Goal: Information Seeking & Learning: Learn about a topic

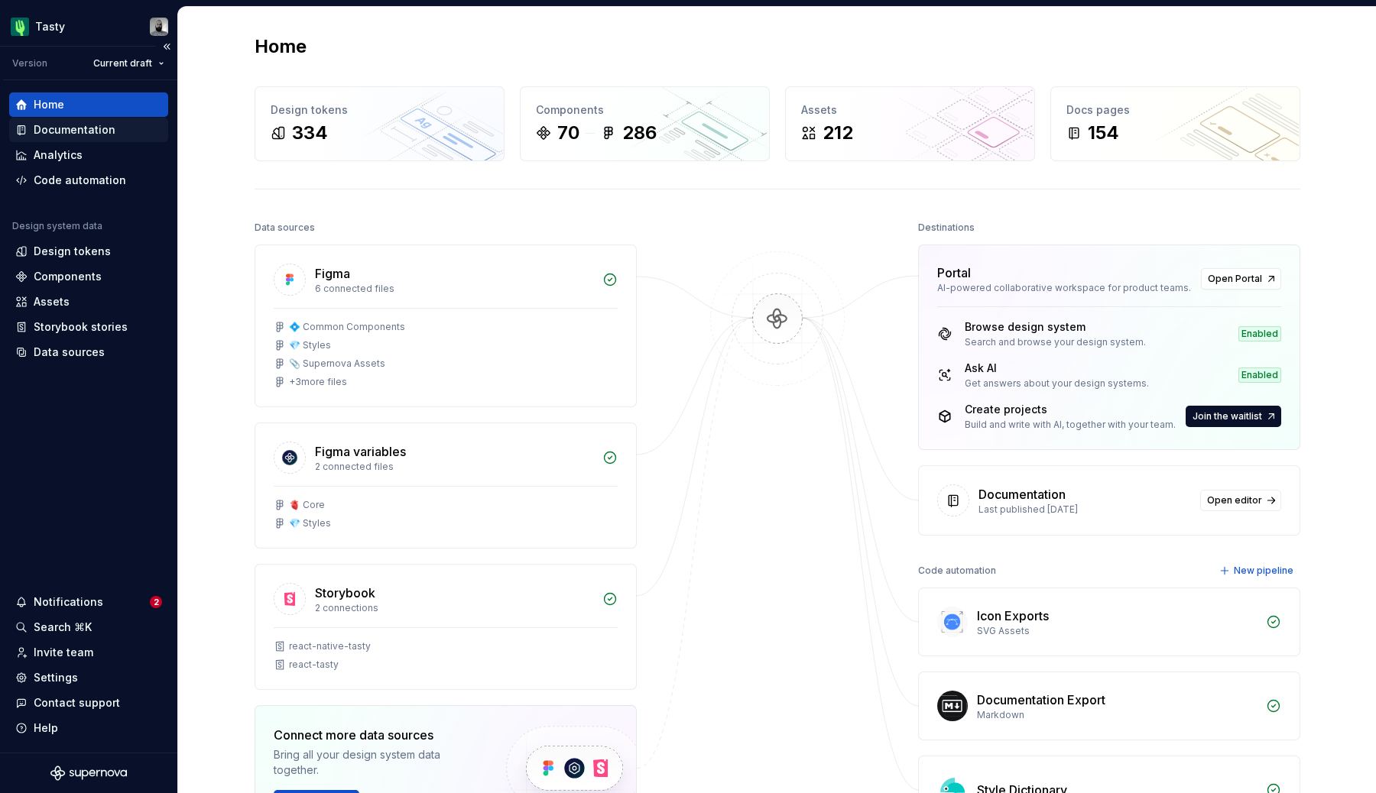
click at [89, 138] on div "Documentation" at bounding box center [88, 130] width 159 height 24
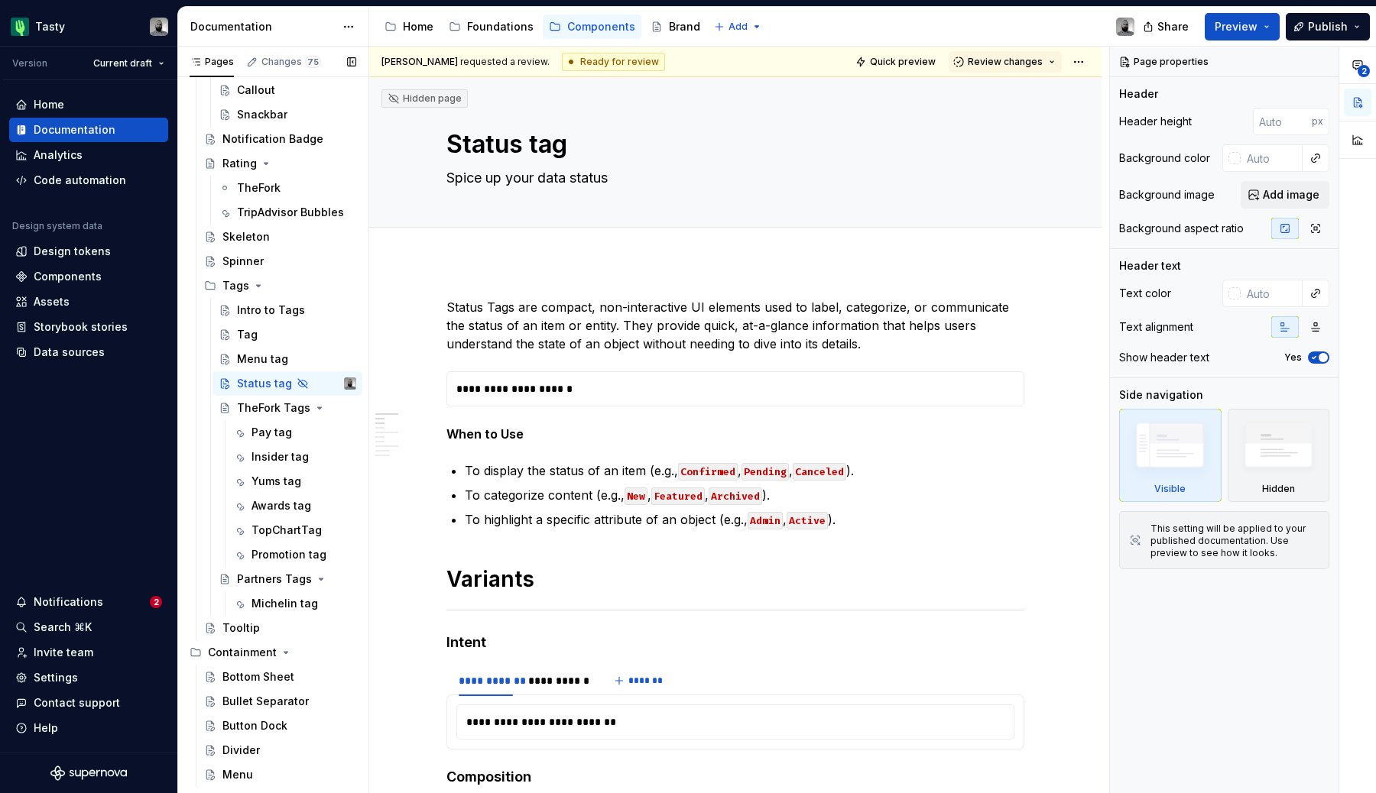
scroll to position [2322, 0]
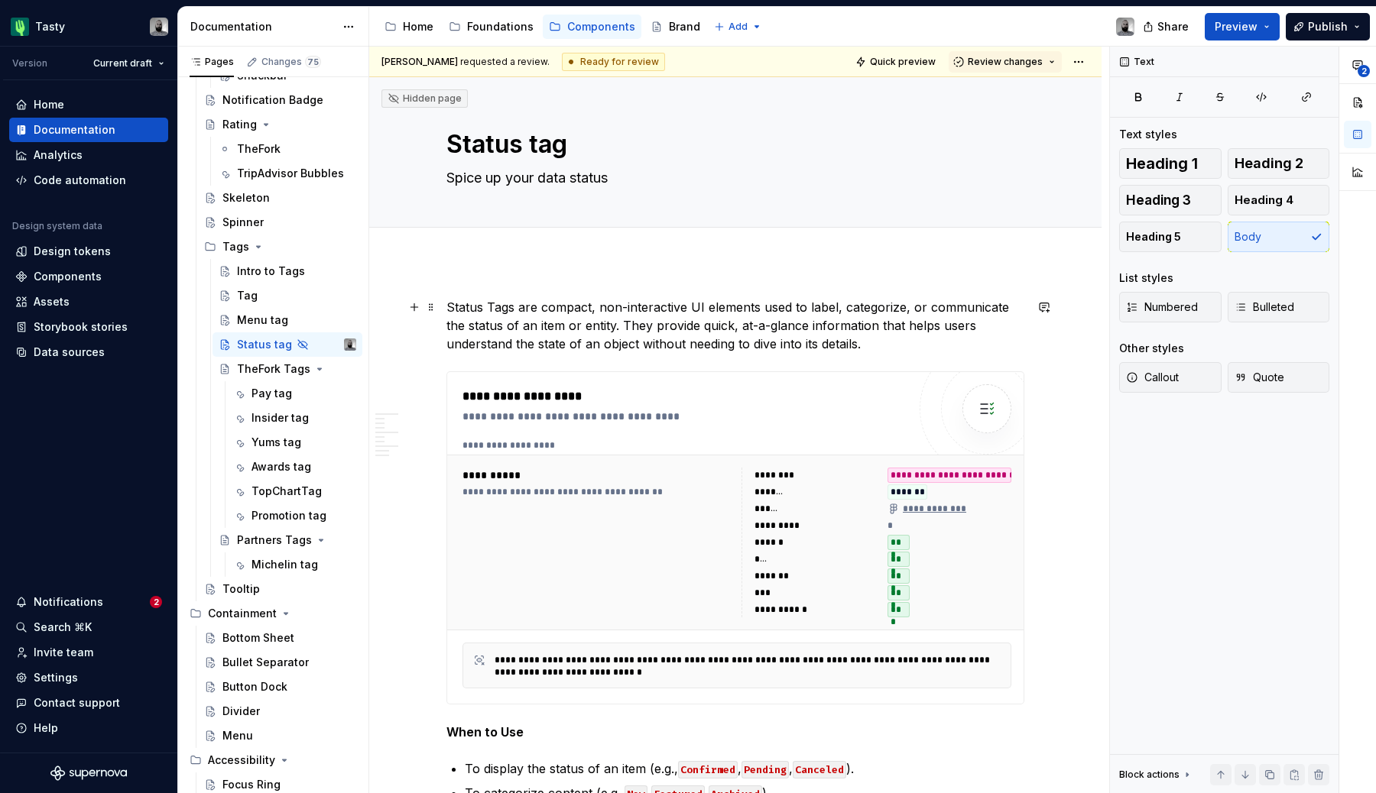
click at [504, 332] on p "Status Tags are compact, non-interactive UI elements used to label, categorize,…" at bounding box center [735, 325] width 578 height 55
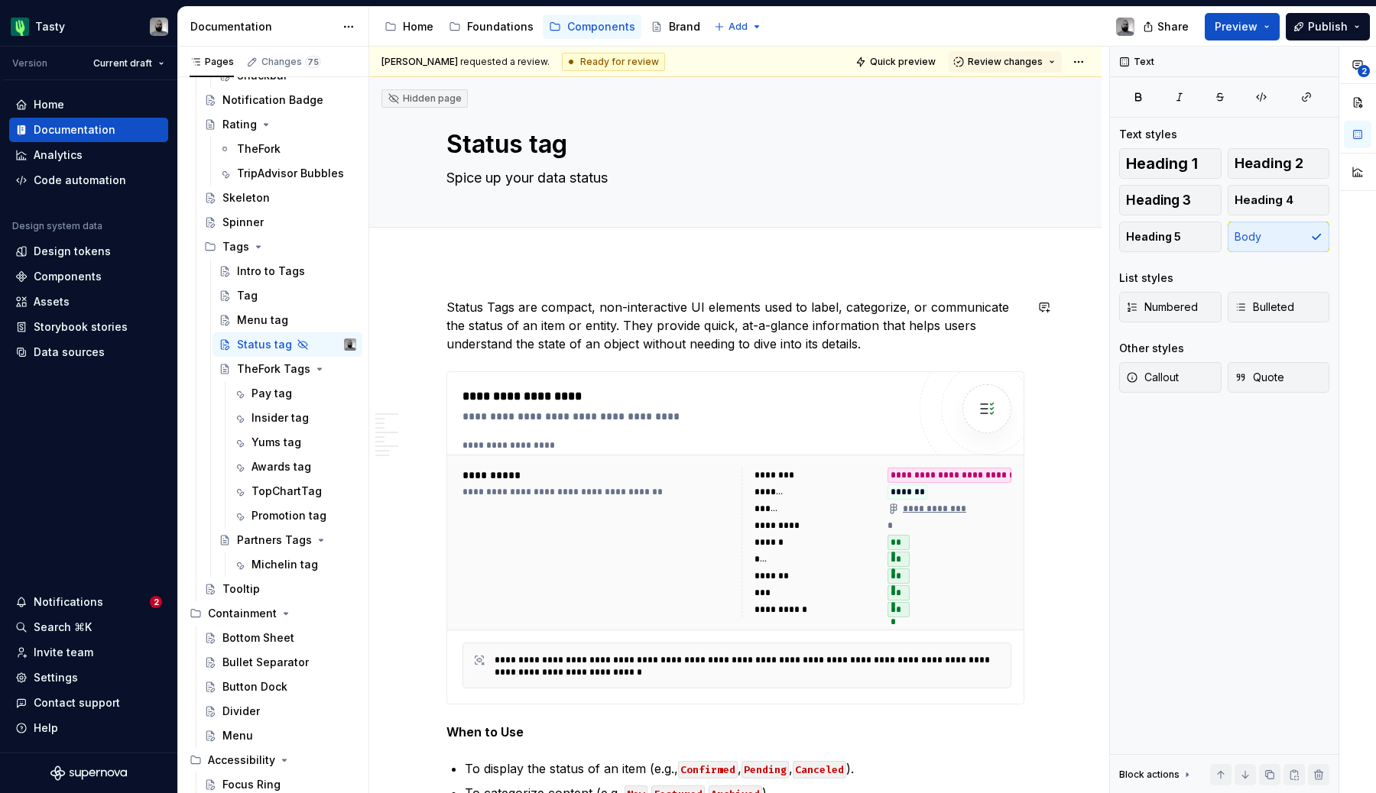
click at [455, 310] on p "Status Tags are compact, non-interactive UI elements used to label, categorize,…" at bounding box center [735, 325] width 578 height 55
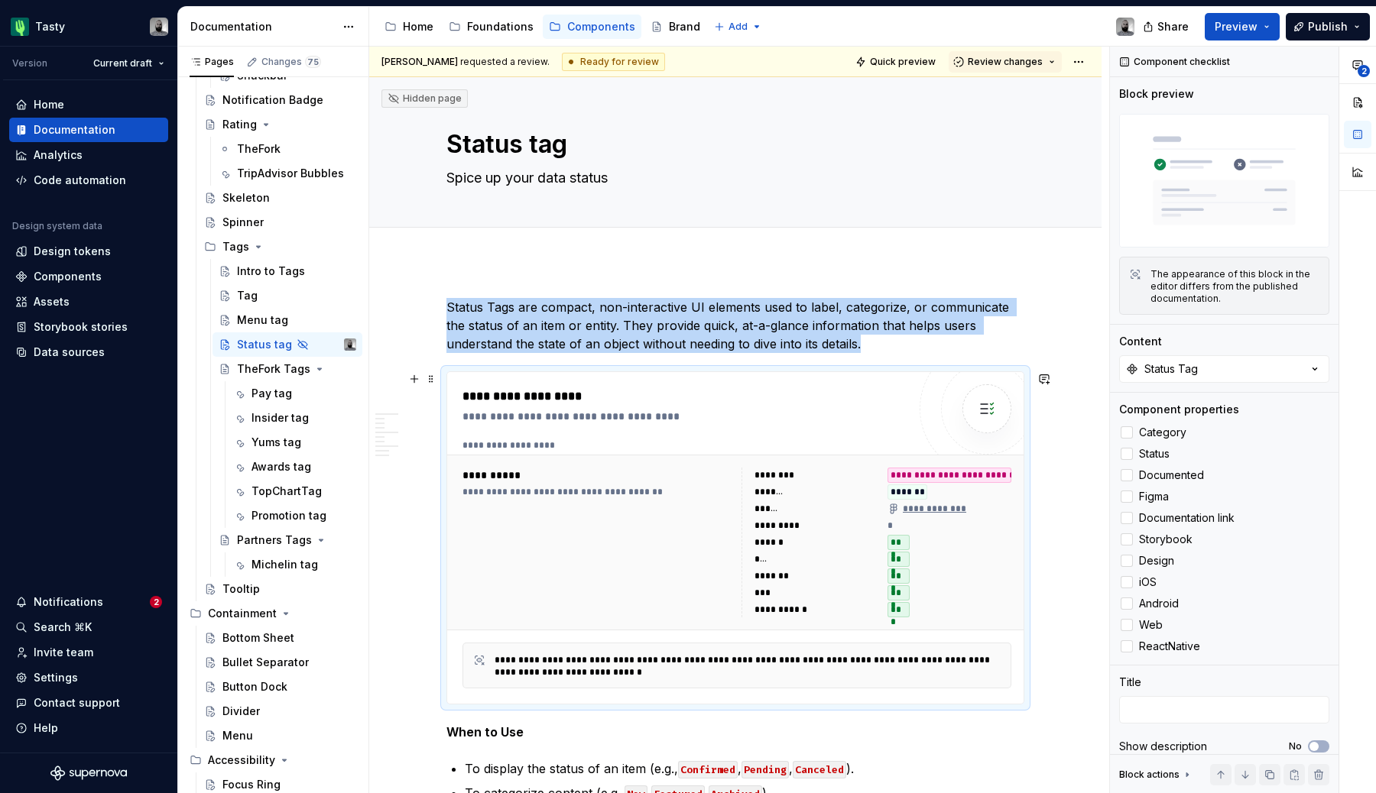
click at [469, 457] on div "**********" at bounding box center [736, 543] width 579 height 176
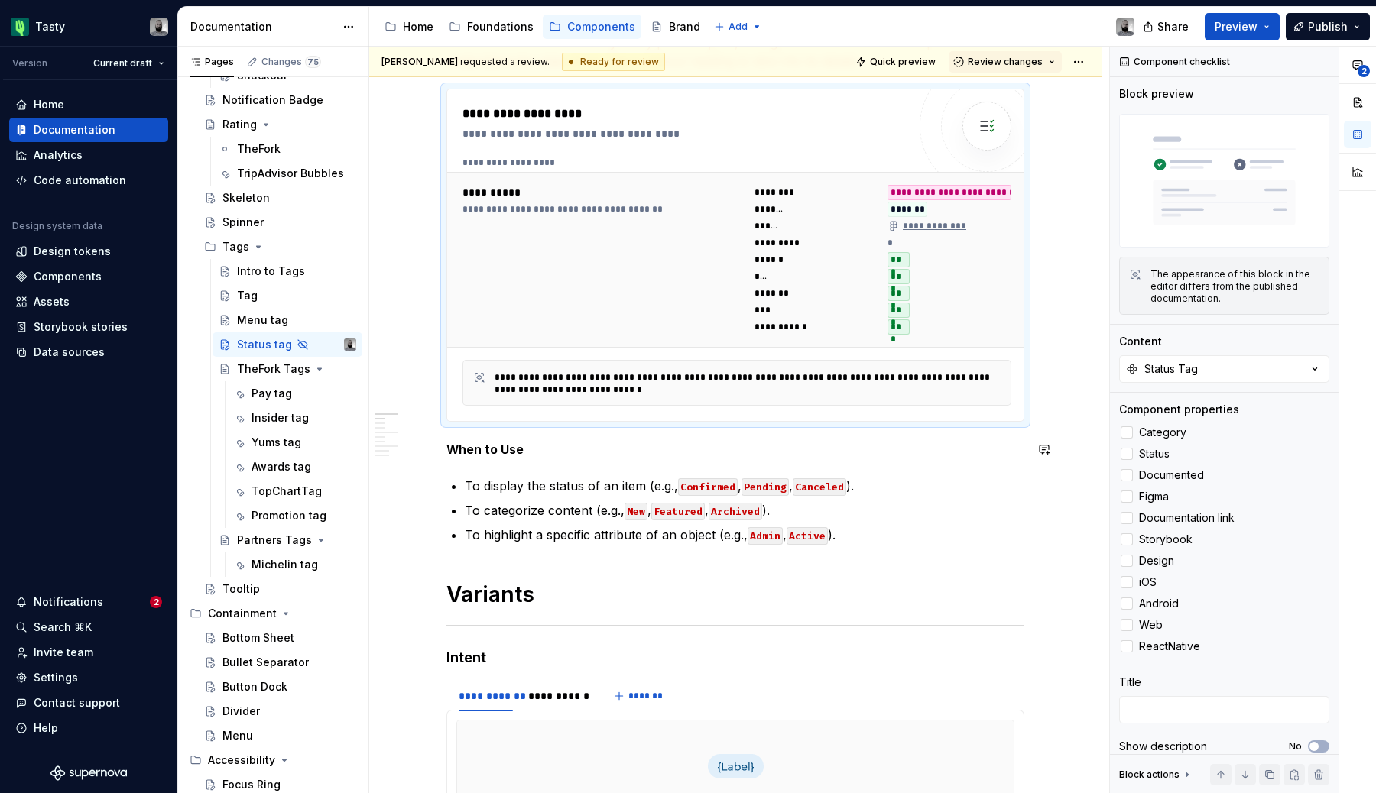
scroll to position [452, 0]
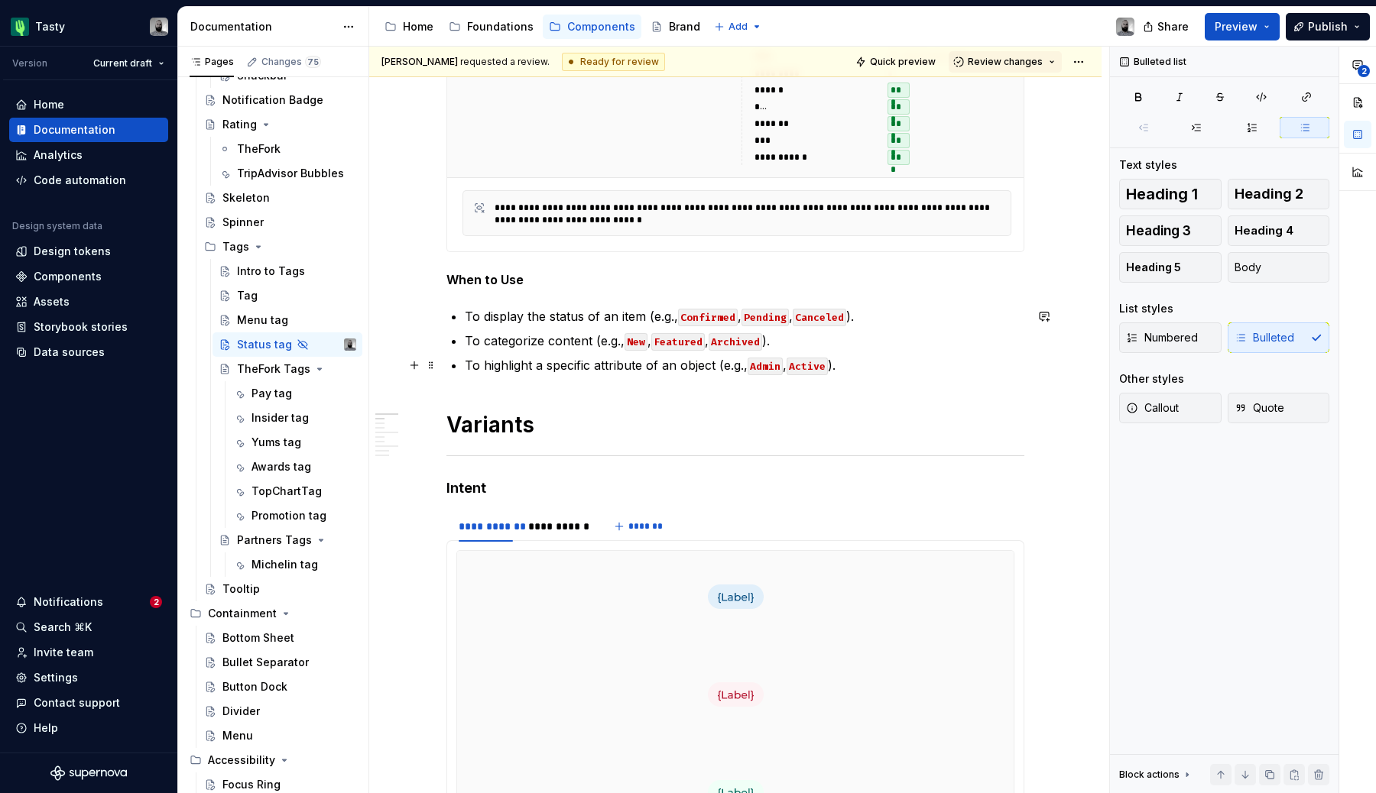
click at [493, 360] on p "To highlight a specific attribute of an object (e.g., Admin , Active )." at bounding box center [744, 365] width 559 height 18
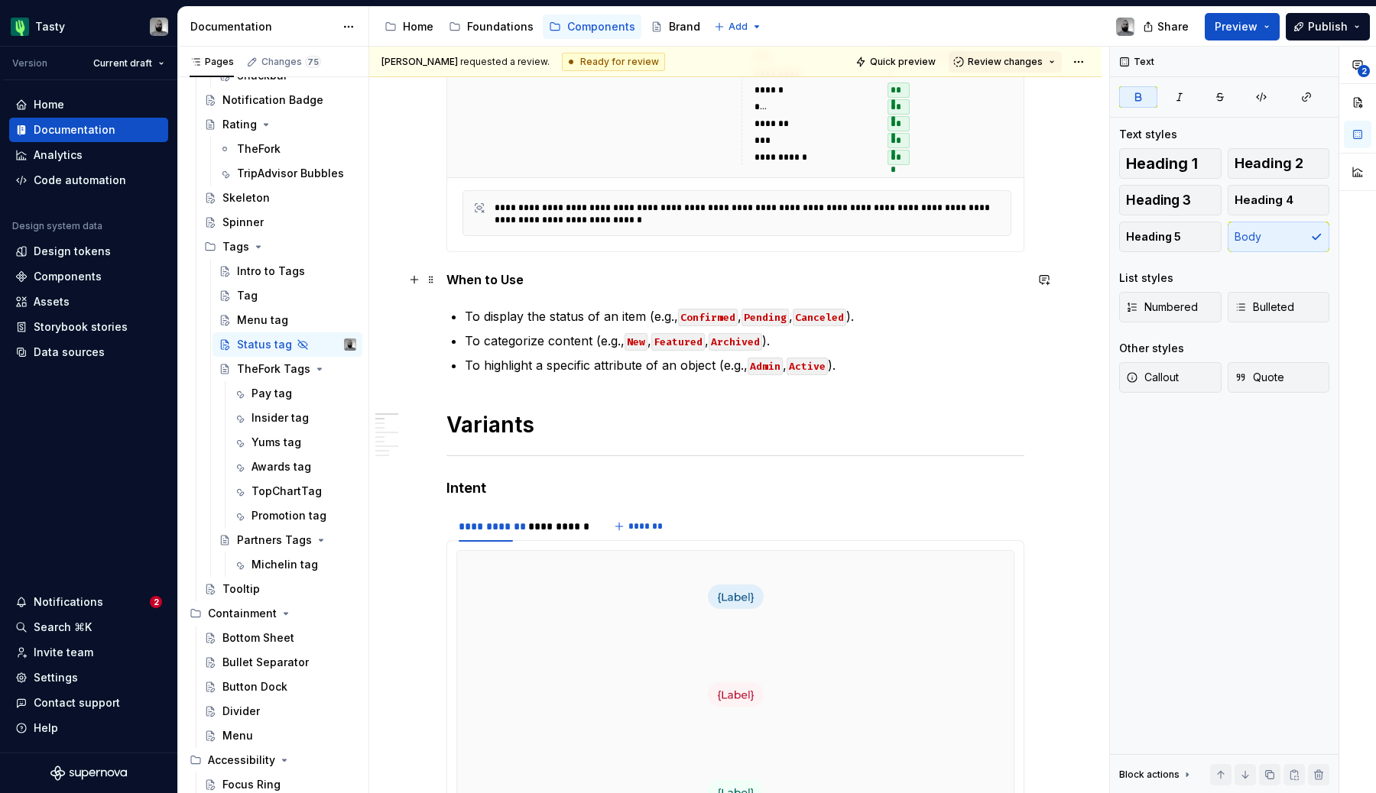
click at [465, 285] on strong "When to Use" at bounding box center [484, 279] width 77 height 15
click at [450, 548] on div "The visual style of the tag is primarily defined by its Intent . Each intent ha…" at bounding box center [735, 743] width 578 height 407
click at [456, 559] on div "To enrich screen reader interactions, please activate Accessibility in Grammarl…" at bounding box center [735, 743] width 558 height 387
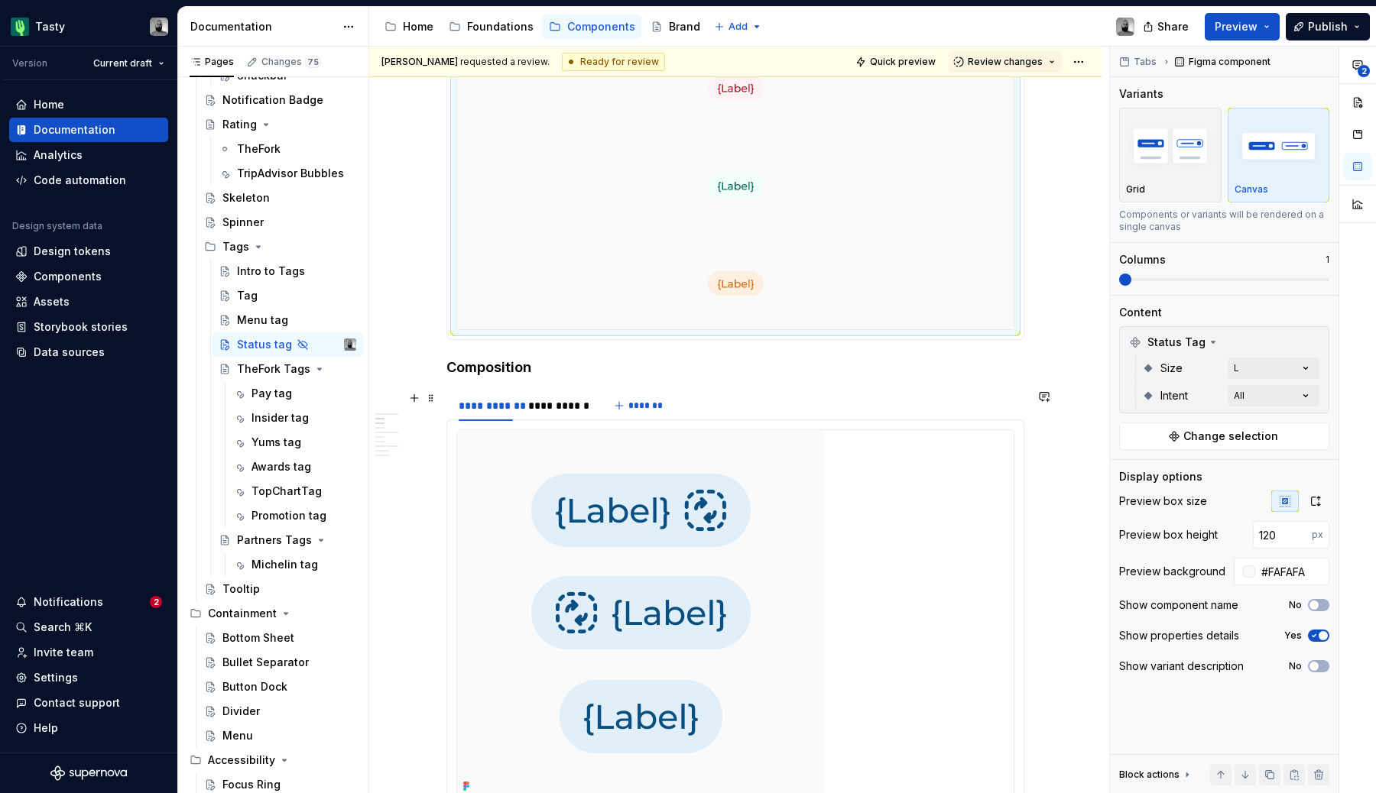
scroll to position [0, 0]
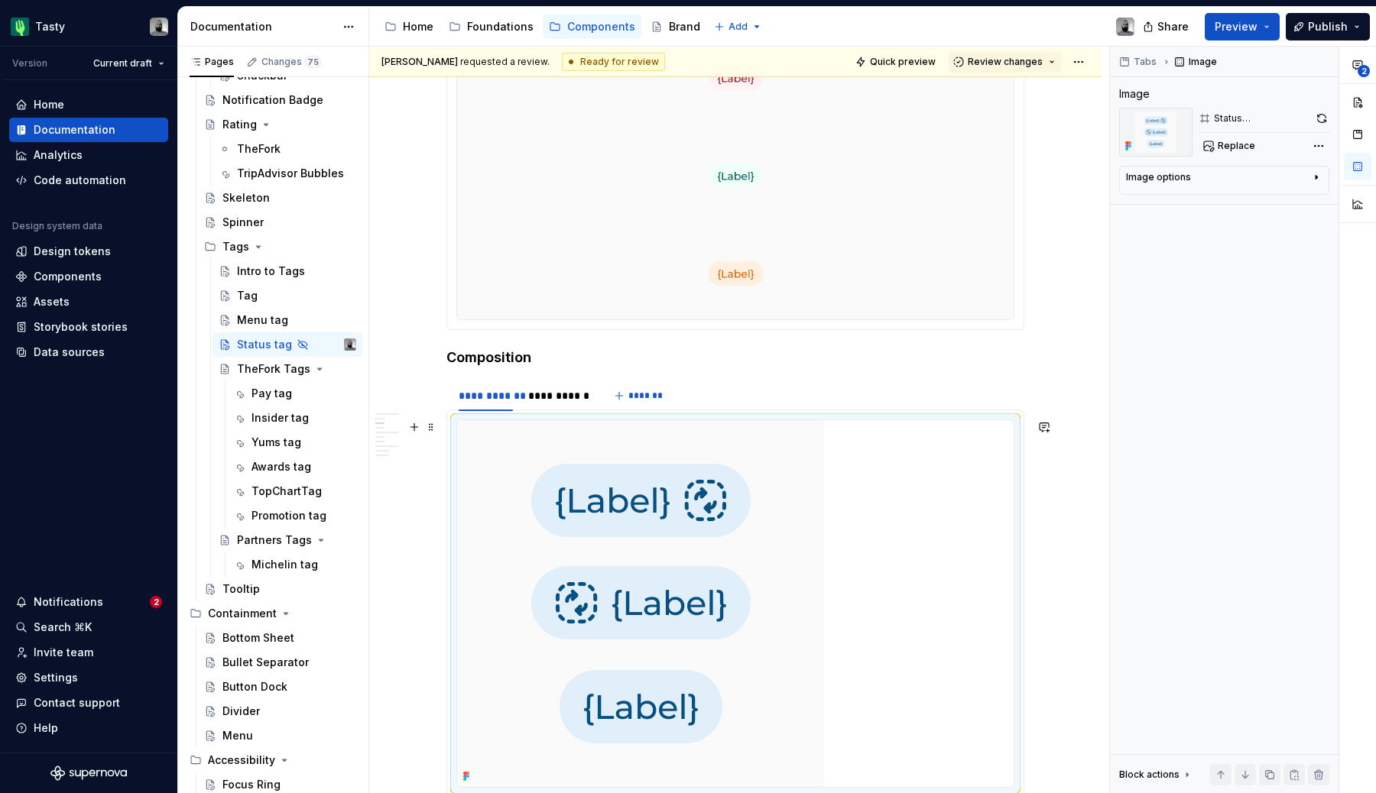
click at [469, 540] on img "To enrich screen reader interactions, please activate Accessibility in Grammarl…" at bounding box center [640, 603] width 367 height 367
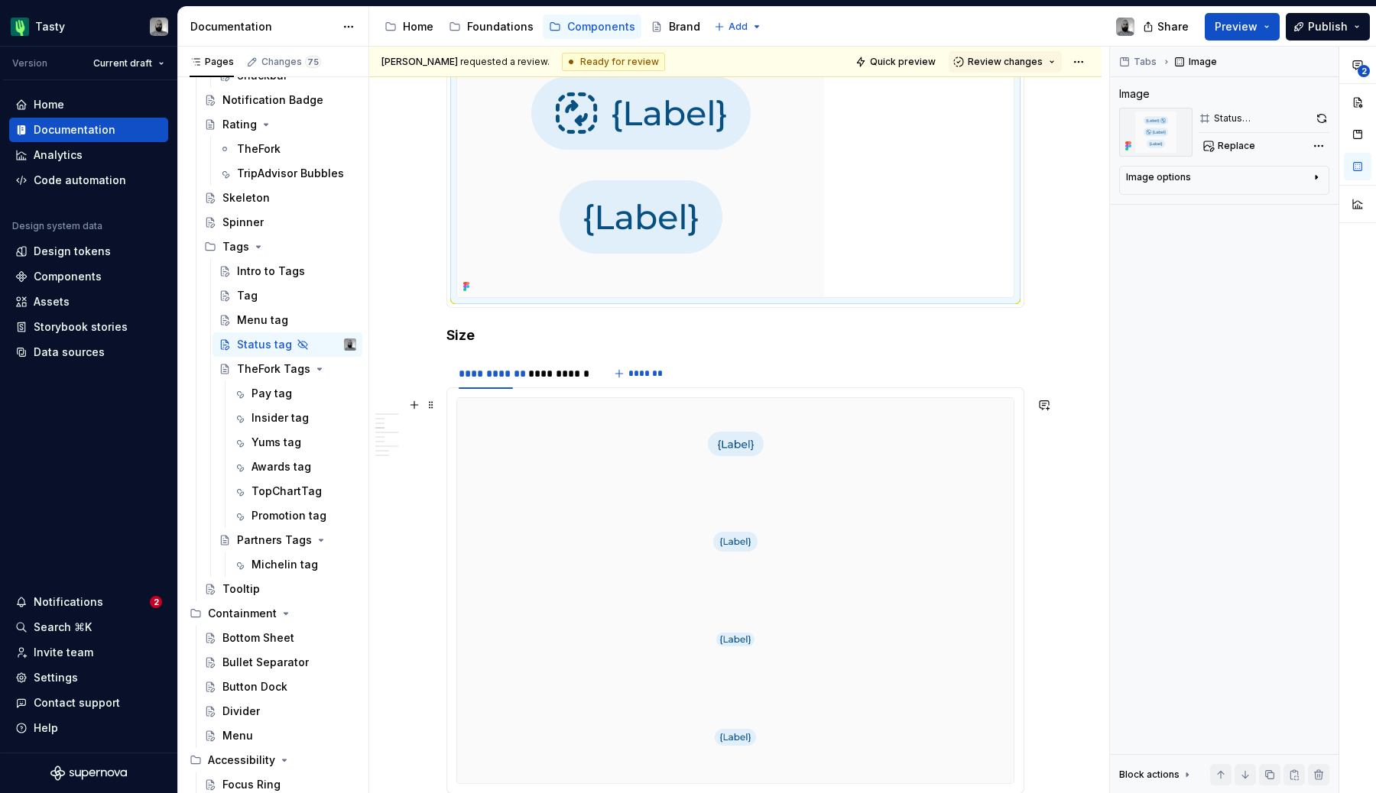
scroll to position [1594, 0]
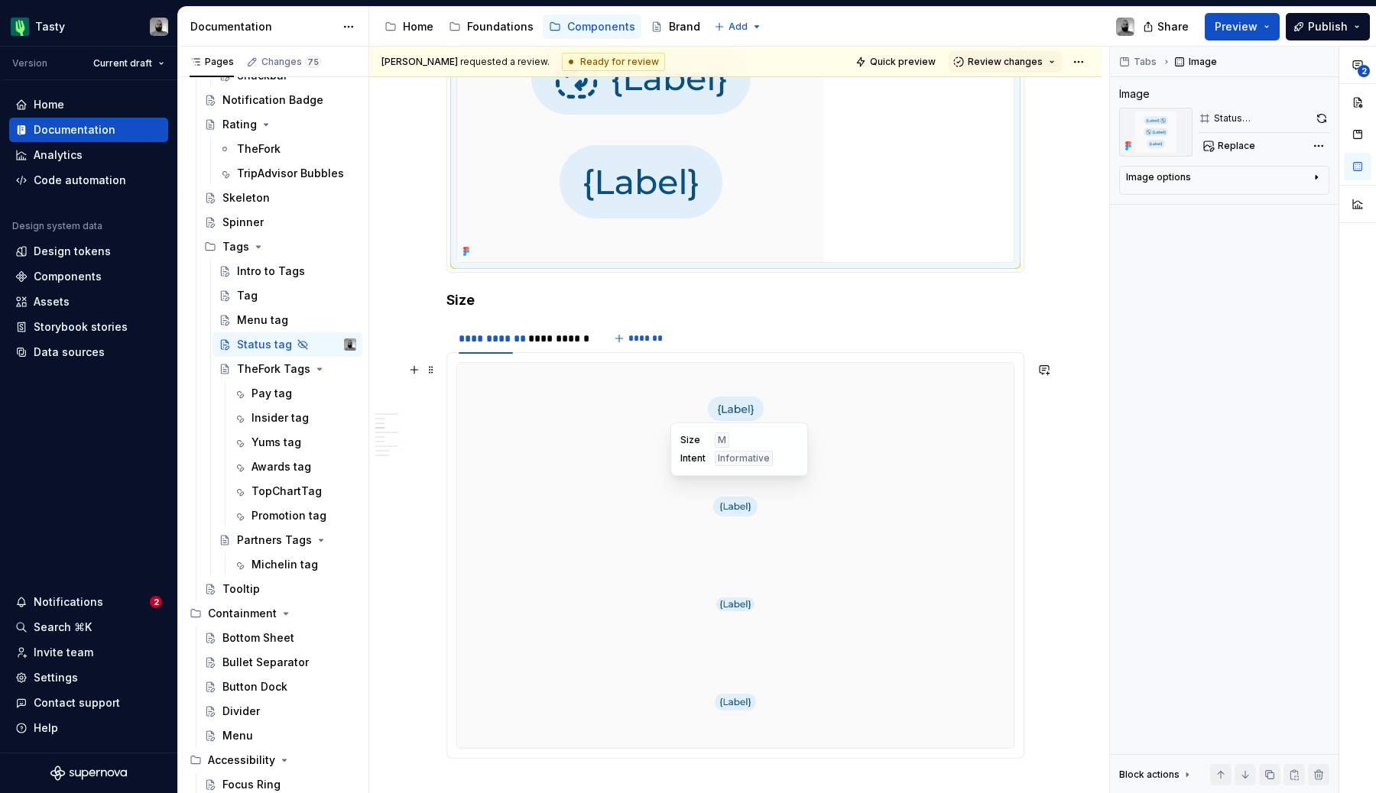
click at [465, 485] on div "To enrich screen reader interactions, please activate Accessibility in Grammarl…" at bounding box center [735, 507] width 556 height 92
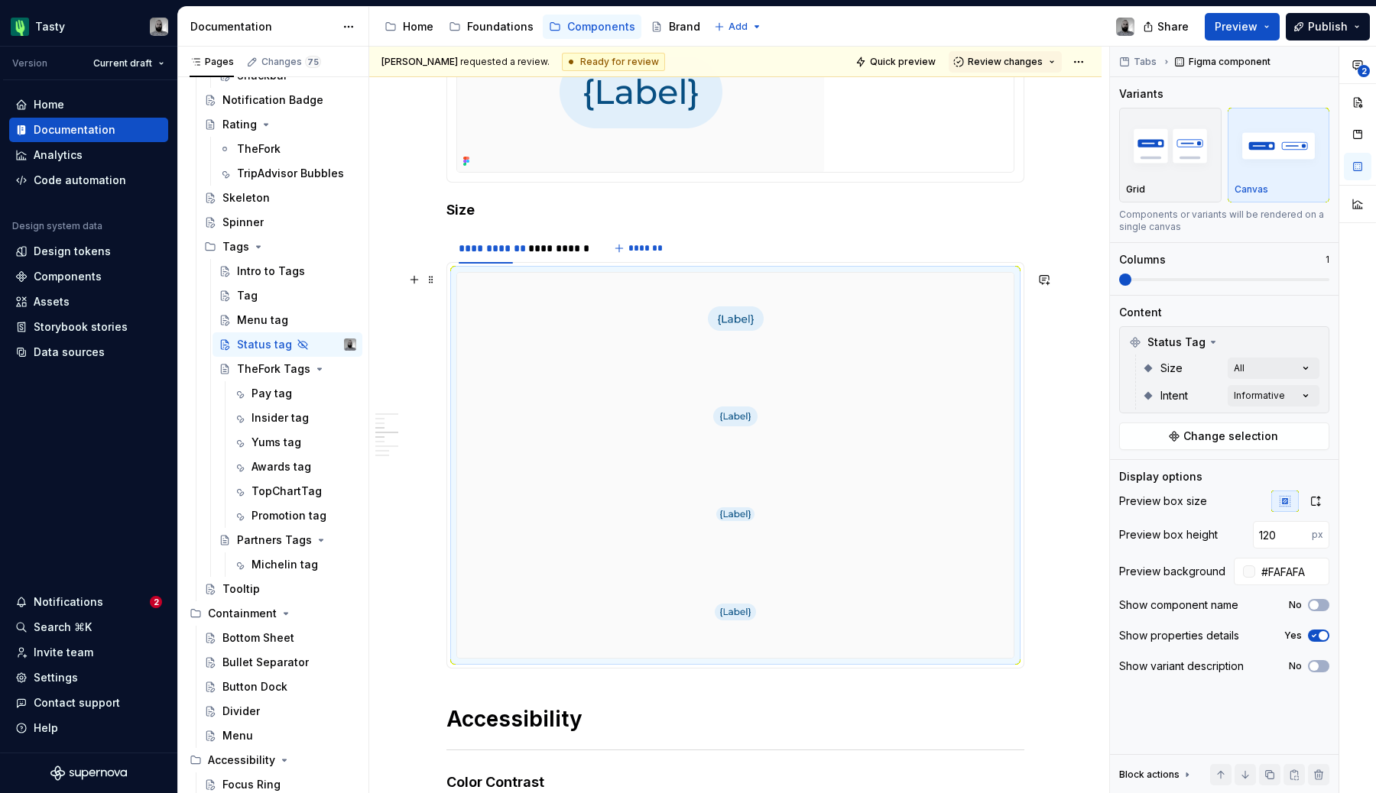
scroll to position [1871, 0]
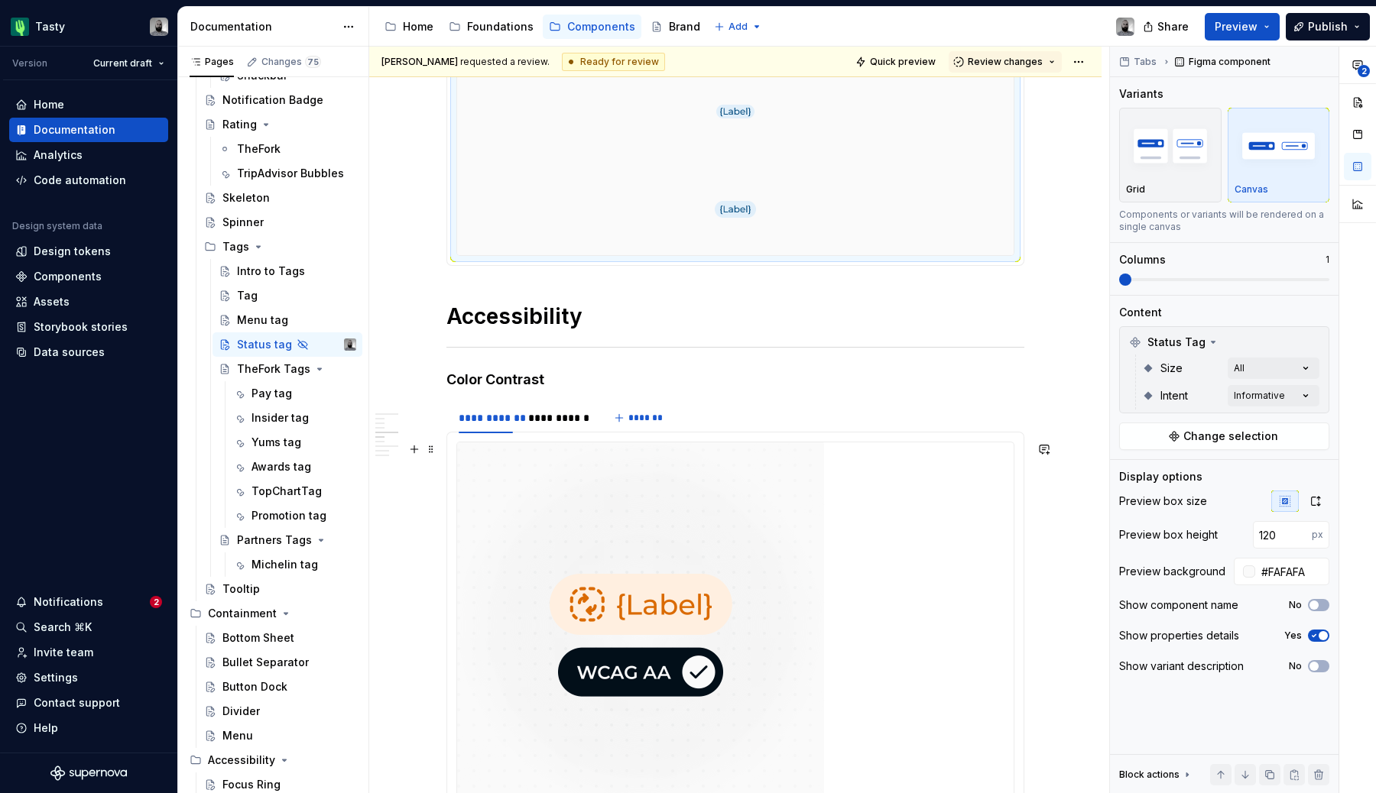
click at [472, 512] on img "To enrich screen reader interactions, please activate Accessibility in Grammarl…" at bounding box center [640, 626] width 367 height 367
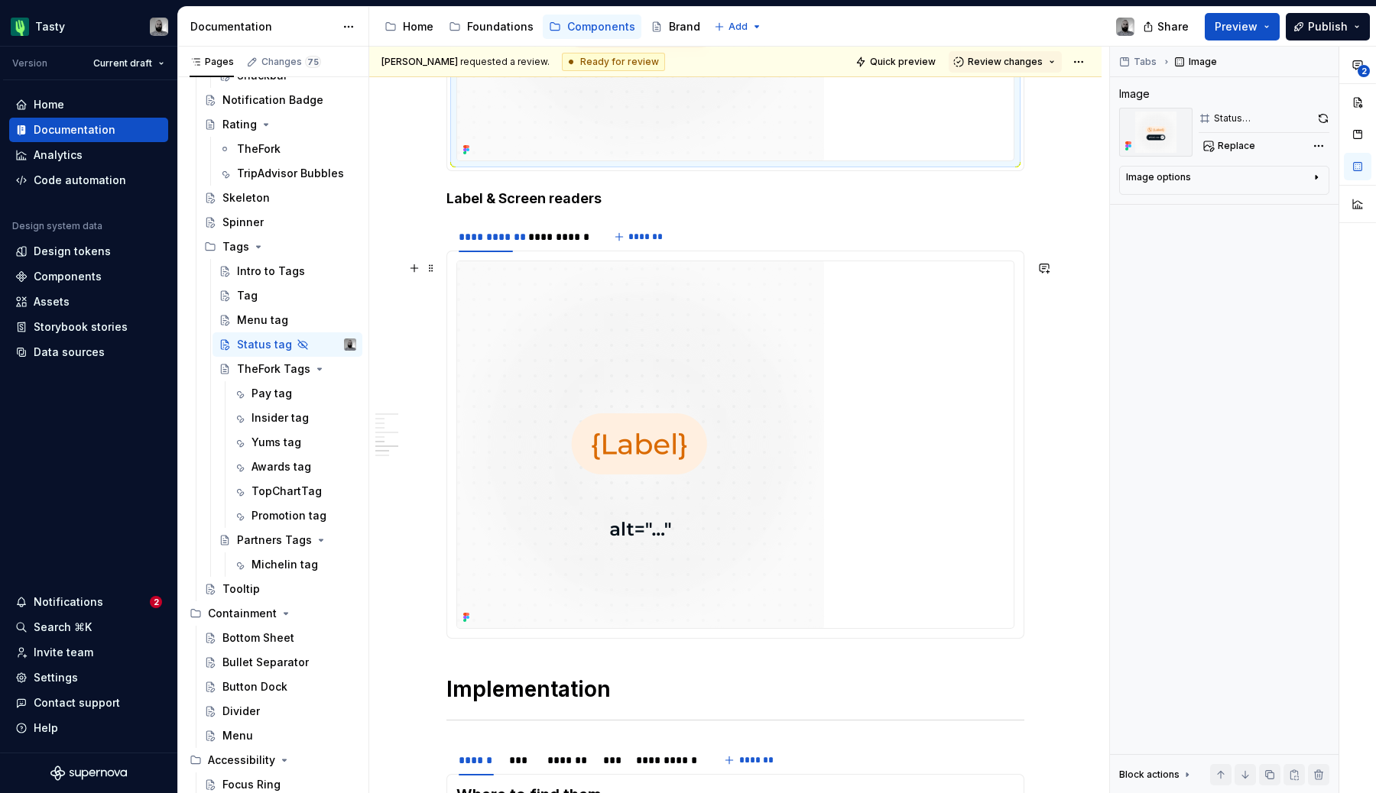
type textarea "*"
click at [465, 445] on img "To enrich screen reader interactions, please activate Accessibility in Grammarl…" at bounding box center [640, 444] width 367 height 367
